Goal: Task Accomplishment & Management: Manage account settings

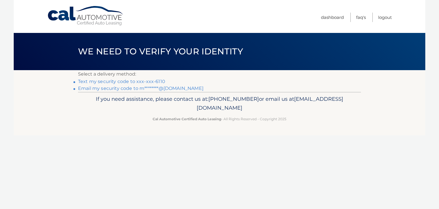
click at [165, 90] on link "Email my security code to m********@[DOMAIN_NAME]" at bounding box center [140, 87] width 125 height 5
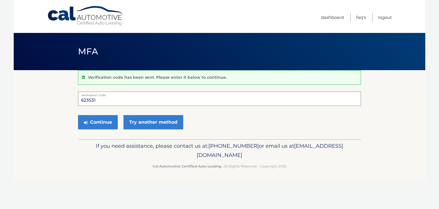
type input "623531"
click at [78, 115] on button "Continue" at bounding box center [98, 122] width 40 height 14
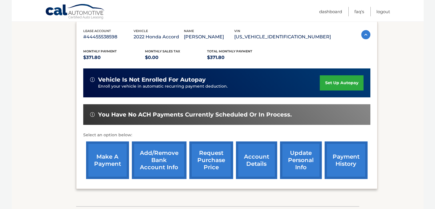
scroll to position [105, 0]
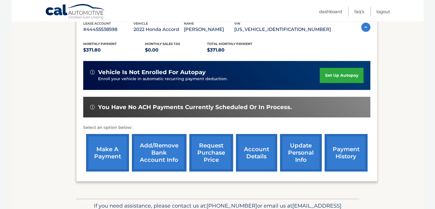
click at [347, 153] on link "payment history" at bounding box center [345, 152] width 43 height 37
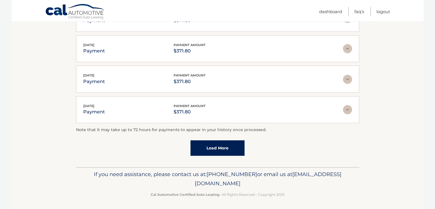
scroll to position [165, 0]
click at [237, 141] on link "Load More" at bounding box center [217, 147] width 54 height 15
click at [238, 142] on link "Load More" at bounding box center [217, 147] width 54 height 15
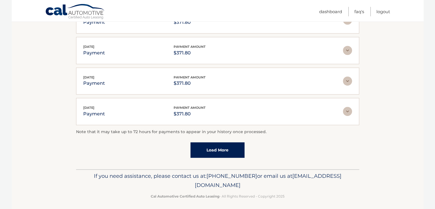
scroll to position [346, 0]
click at [230, 147] on link "Load More" at bounding box center [217, 149] width 54 height 15
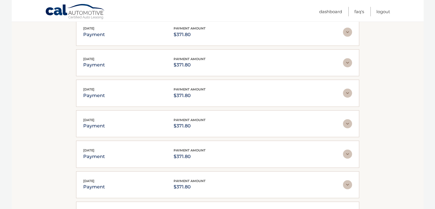
scroll to position [364, 0]
click at [332, 14] on link "Dashboard" at bounding box center [330, 11] width 23 height 9
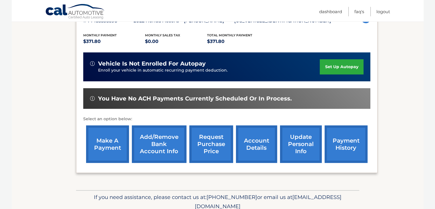
scroll to position [114, 0]
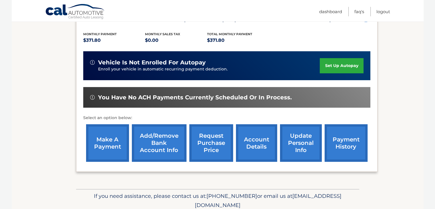
click at [265, 143] on link "account details" at bounding box center [256, 142] width 41 height 37
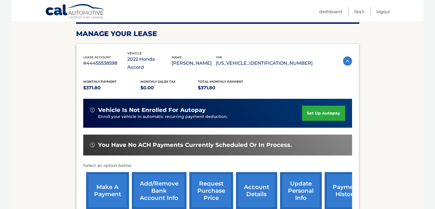
scroll to position [76, 0]
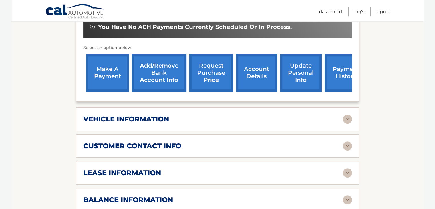
click at [188, 115] on div "vehicle information" at bounding box center [212, 119] width 259 height 9
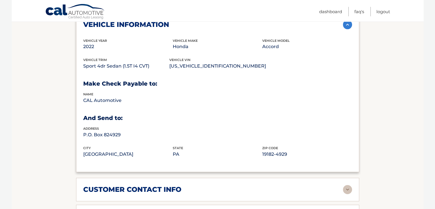
scroll to position [295, 0]
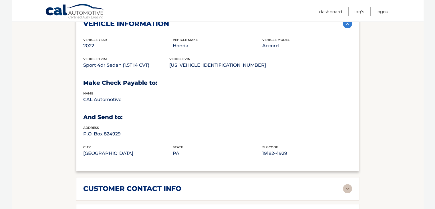
click at [188, 177] on div "customer contact info full name MICHAEL CALVONI street address 910 STATE ROUTE …" at bounding box center [217, 188] width 283 height 23
click at [183, 184] on div "customer contact info" at bounding box center [212, 188] width 259 height 9
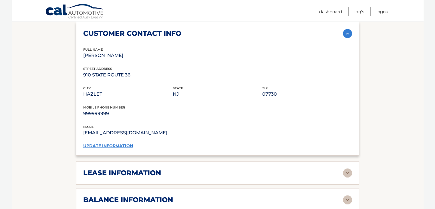
scroll to position [457, 0]
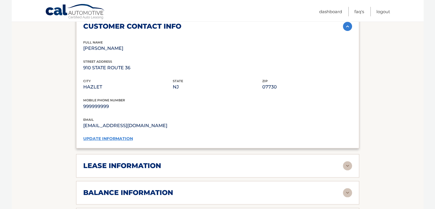
click at [189, 161] on div "lease information" at bounding box center [212, 165] width 259 height 9
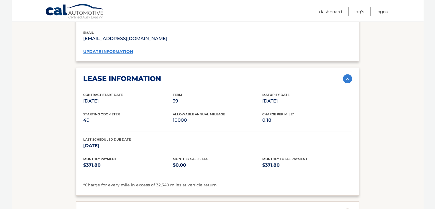
scroll to position [562, 0]
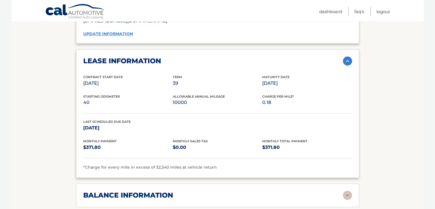
click at [166, 191] on h2 "balance information" at bounding box center [128, 195] width 90 height 9
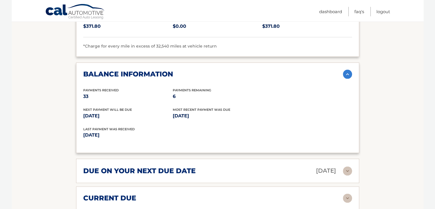
scroll to position [705, 0]
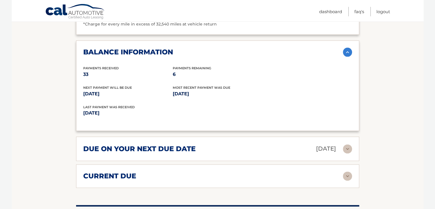
click at [179, 144] on h2 "due on your next due date" at bounding box center [139, 148] width 112 height 9
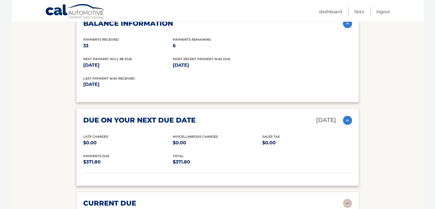
scroll to position [743, 0]
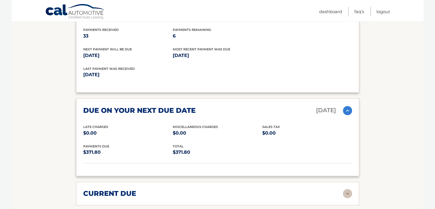
click at [164, 189] on div "current due" at bounding box center [212, 193] width 259 height 9
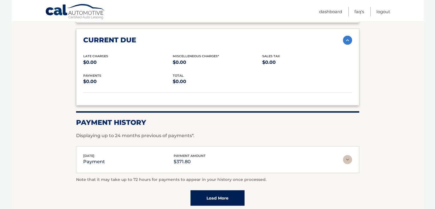
scroll to position [924, 0]
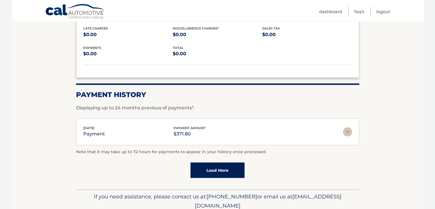
click at [205, 125] on div "payment amount $371.80" at bounding box center [189, 131] width 32 height 13
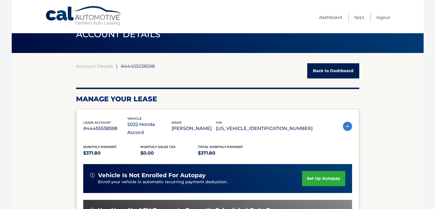
scroll to position [0, 0]
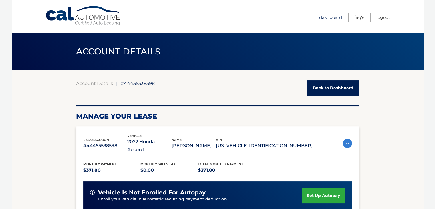
click at [330, 16] on link "Dashboard" at bounding box center [330, 17] width 23 height 9
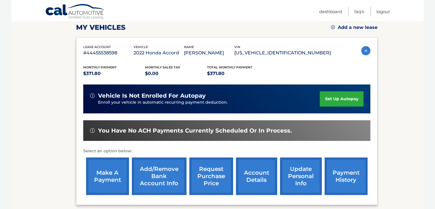
scroll to position [80, 0]
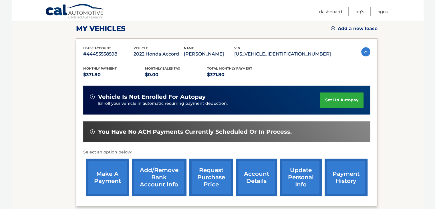
click at [255, 194] on link "account details" at bounding box center [256, 176] width 41 height 37
click at [256, 179] on link "account details" at bounding box center [256, 176] width 41 height 37
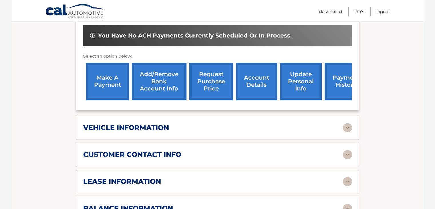
scroll to position [257, 0]
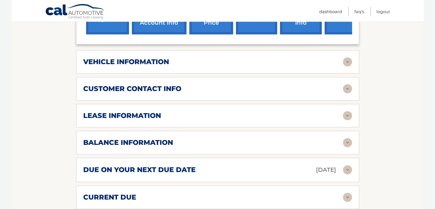
click at [245, 57] on div "vehicle information" at bounding box center [212, 61] width 259 height 9
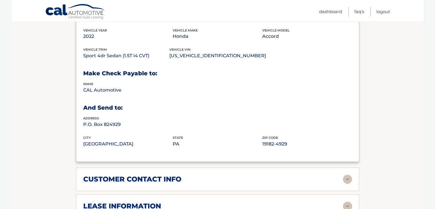
click at [158, 175] on h2 "customer contact info" at bounding box center [132, 179] width 98 height 9
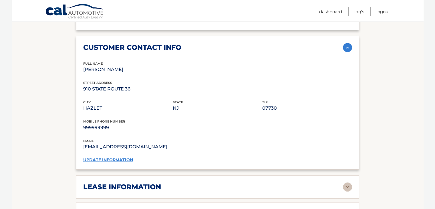
scroll to position [438, 0]
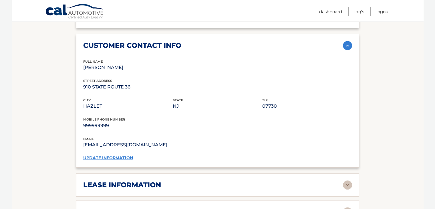
click at [345, 41] on img at bounding box center [347, 45] width 9 height 9
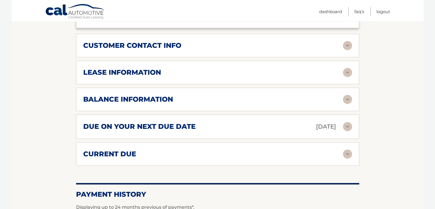
click at [345, 41] on img at bounding box center [347, 45] width 9 height 9
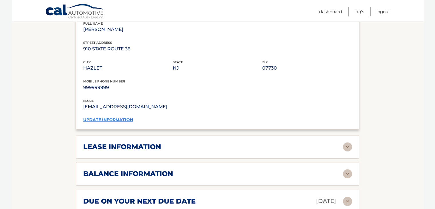
click at [325, 142] on div "lease information" at bounding box center [212, 146] width 259 height 9
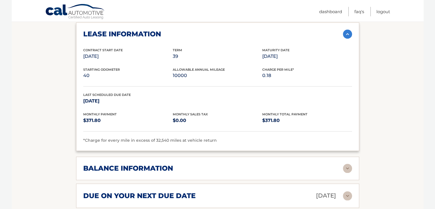
scroll to position [590, 0]
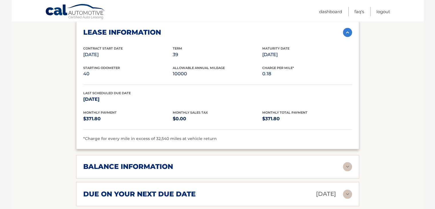
click at [326, 155] on div "balance information Payments Received 33 Payments Remaining 6 Next Payment will…" at bounding box center [217, 166] width 283 height 23
click at [326, 162] on div "balance information" at bounding box center [212, 166] width 259 height 9
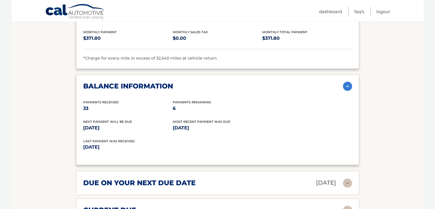
scroll to position [714, 0]
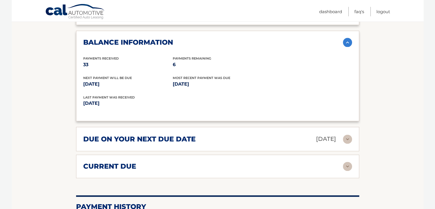
click at [350, 134] on img at bounding box center [347, 138] width 9 height 9
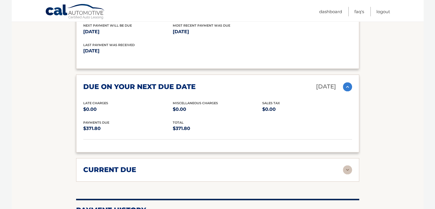
scroll to position [781, 0]
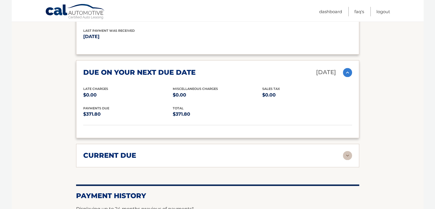
click at [347, 151] on img at bounding box center [347, 155] width 9 height 9
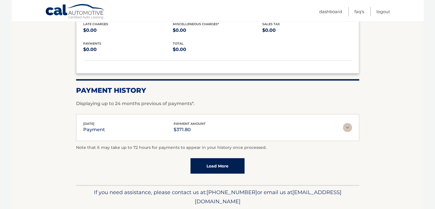
scroll to position [935, 0]
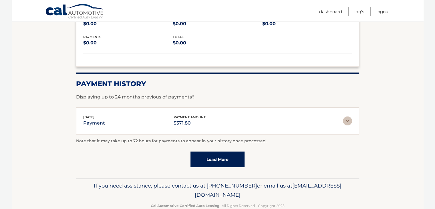
click at [221, 151] on link "Load More" at bounding box center [217, 158] width 54 height 15
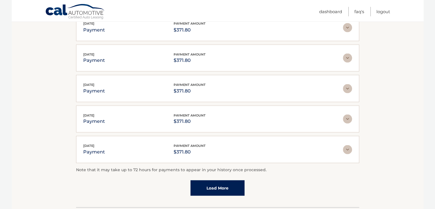
scroll to position [1086, 0]
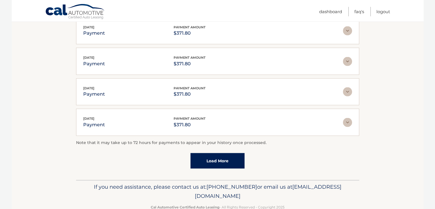
drag, startPoint x: 237, startPoint y: 171, endPoint x: 318, endPoint y: 167, distance: 80.7
click at [318, 179] on div "If you need assistance, please contact us at: 609-807-3200 or email us at Custo…" at bounding box center [217, 195] width 283 height 32
click at [340, 182] on p "If you need assistance, please contact us at: 609-807-3200 or email us at Custo…" at bounding box center [217, 191] width 275 height 18
click at [385, 184] on footer "If you need assistance, please contact us at: 609-807-3200 or email us at Custo…" at bounding box center [218, 200] width 412 height 43
click at [76, 14] on link "Cal Automotive" at bounding box center [75, 12] width 60 height 17
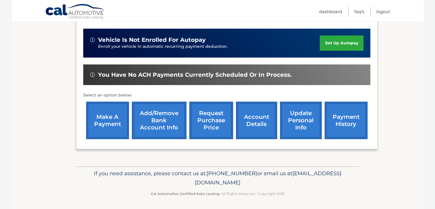
scroll to position [137, 0]
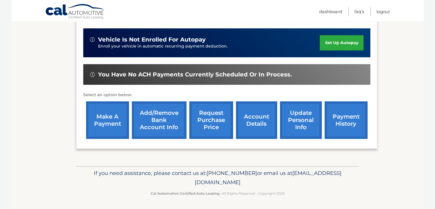
click at [302, 120] on link "update personal info" at bounding box center [301, 119] width 42 height 37
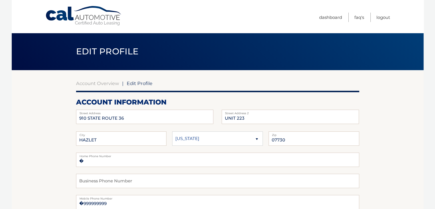
click at [139, 82] on span "Edit Profile" at bounding box center [140, 83] width 26 height 6
drag, startPoint x: 113, startPoint y: 84, endPoint x: 124, endPoint y: 78, distance: 12.7
click at [113, 83] on link "Account Overview" at bounding box center [97, 83] width 43 height 6
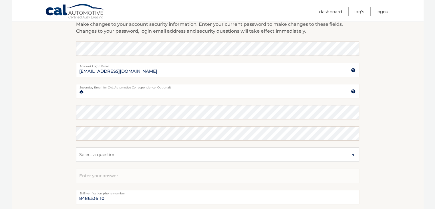
scroll to position [273, 0]
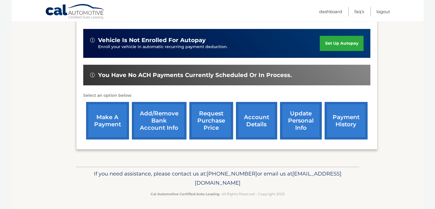
scroll to position [137, 0]
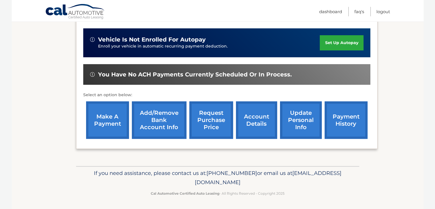
click at [340, 119] on link "payment history" at bounding box center [345, 119] width 43 height 37
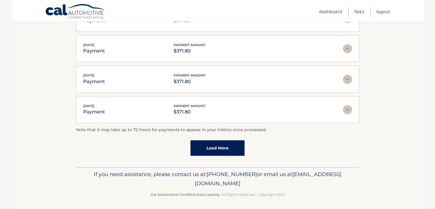
scroll to position [165, 0]
click at [328, 12] on link "Dashboard" at bounding box center [330, 11] width 23 height 9
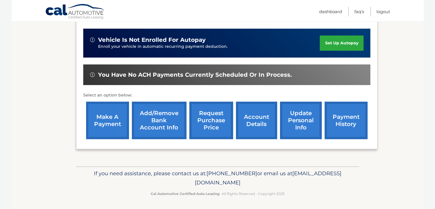
scroll to position [137, 0]
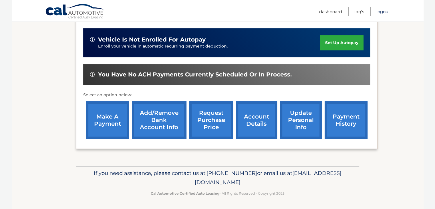
click at [386, 9] on link "Logout" at bounding box center [383, 11] width 14 height 9
